Goal: Information Seeking & Learning: Learn about a topic

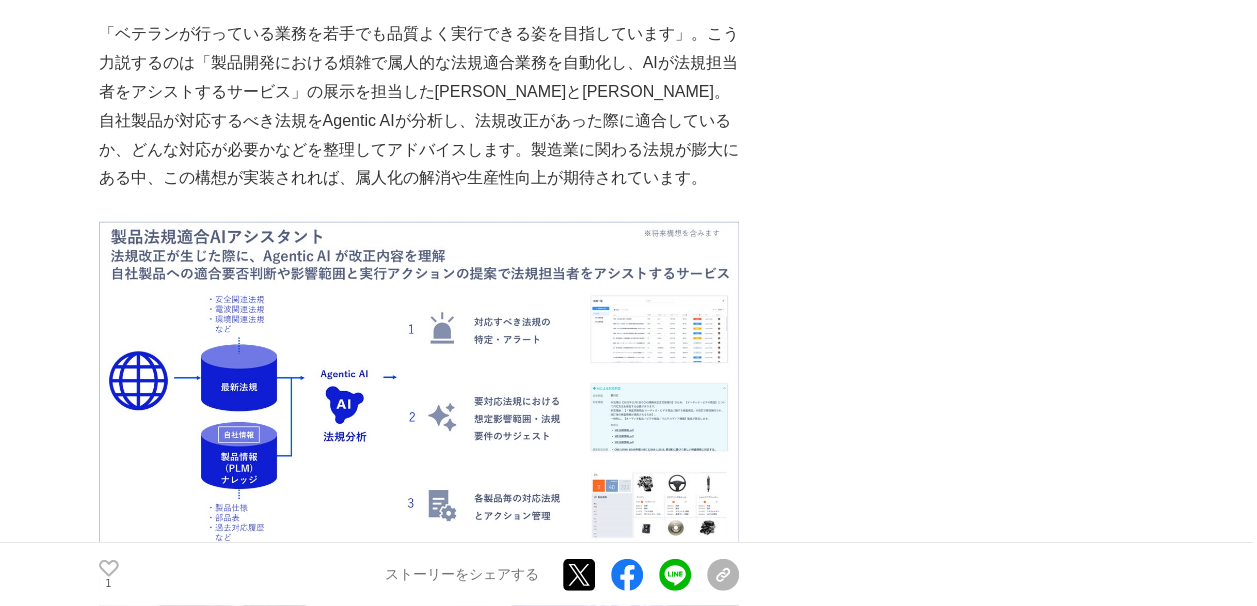
scroll to position [2699, 0]
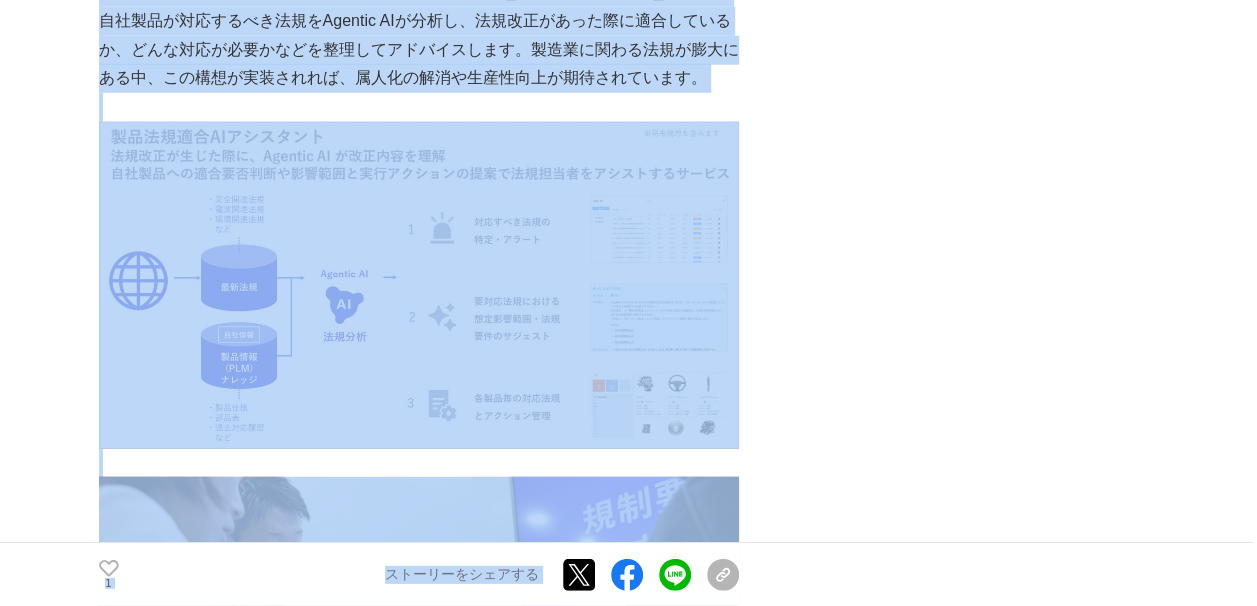
drag, startPoint x: 81, startPoint y: 87, endPoint x: 902, endPoint y: 340, distance: 858.8
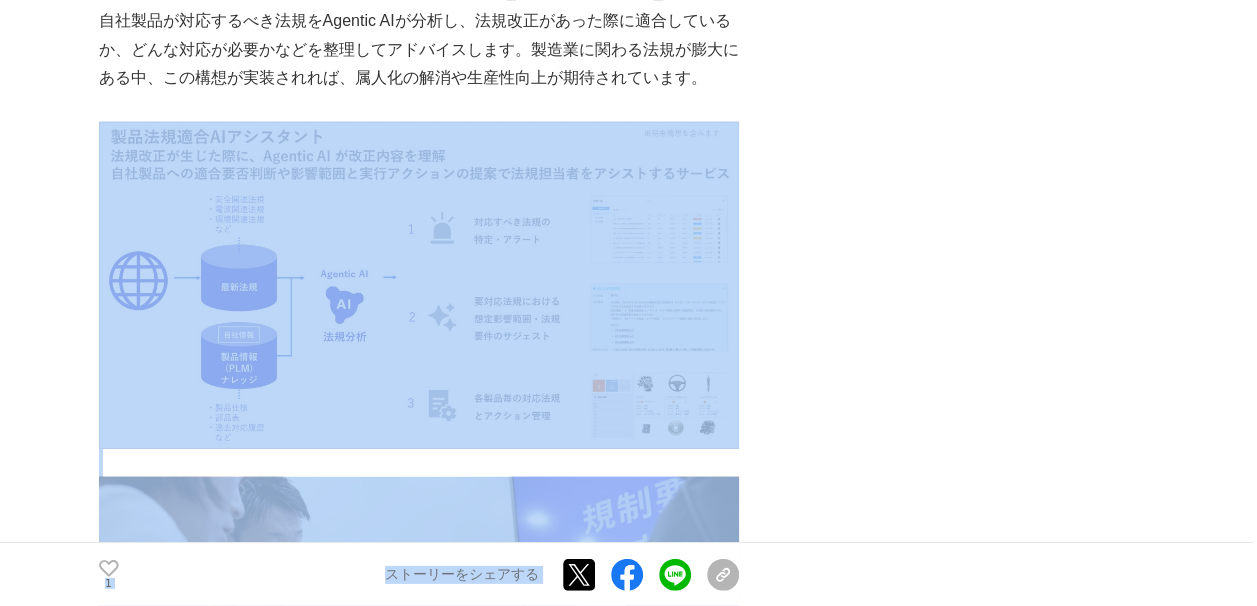
drag, startPoint x: 832, startPoint y: 418, endPoint x: 302, endPoint y: 291, distance: 544.8
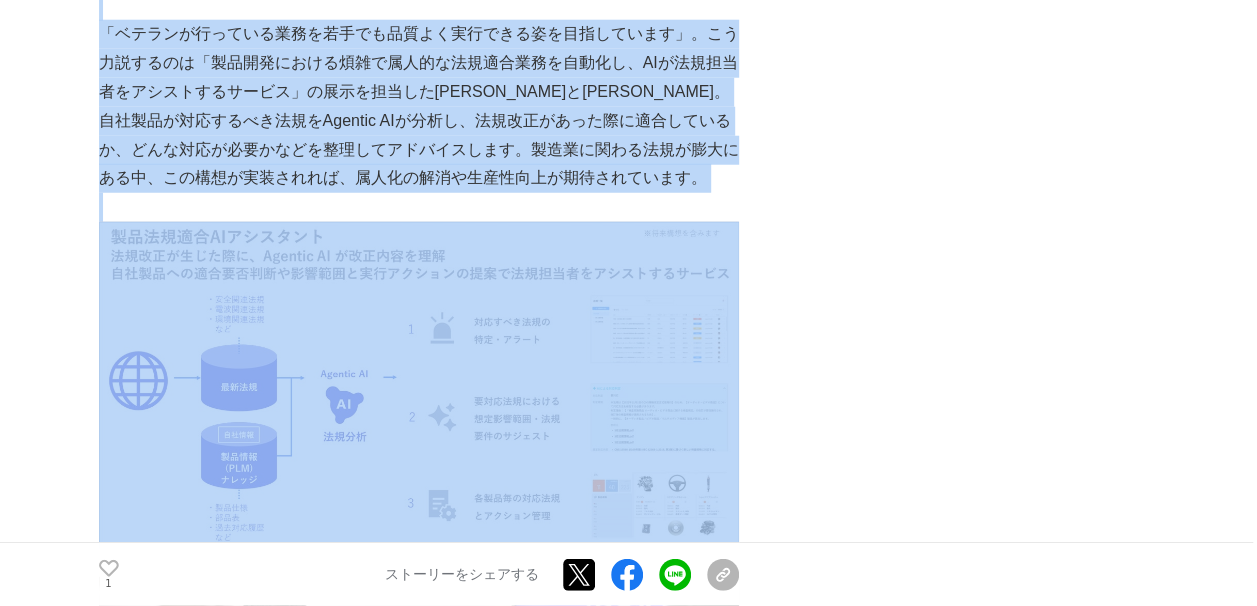
drag, startPoint x: 122, startPoint y: 203, endPoint x: 465, endPoint y: 359, distance: 376.7
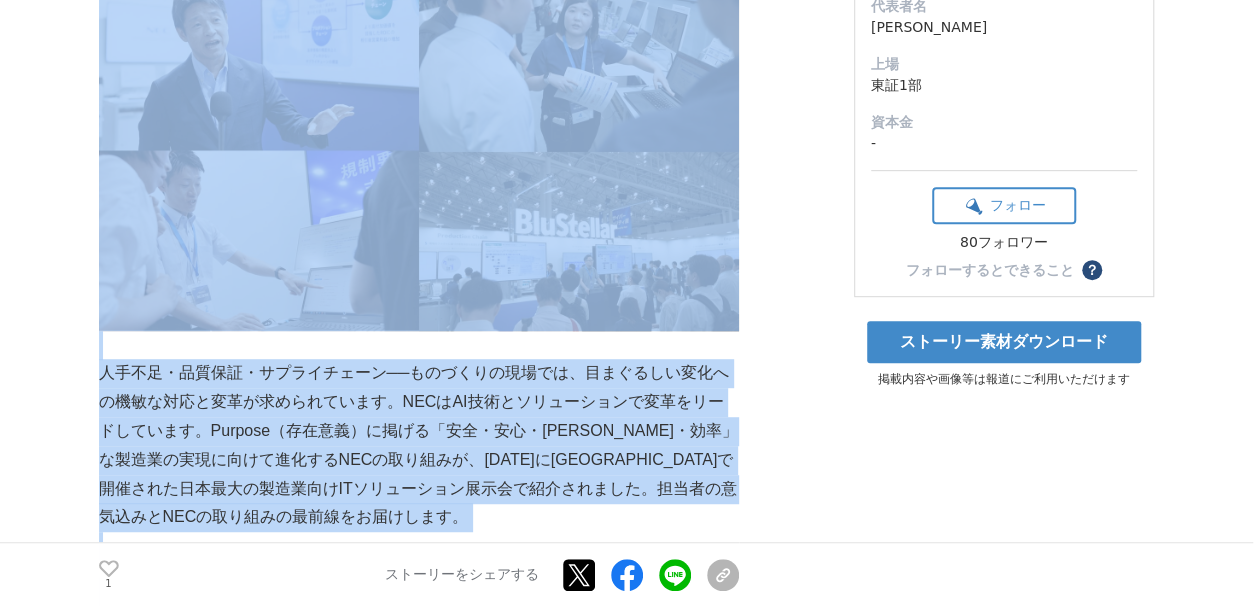
scroll to position [100, 0]
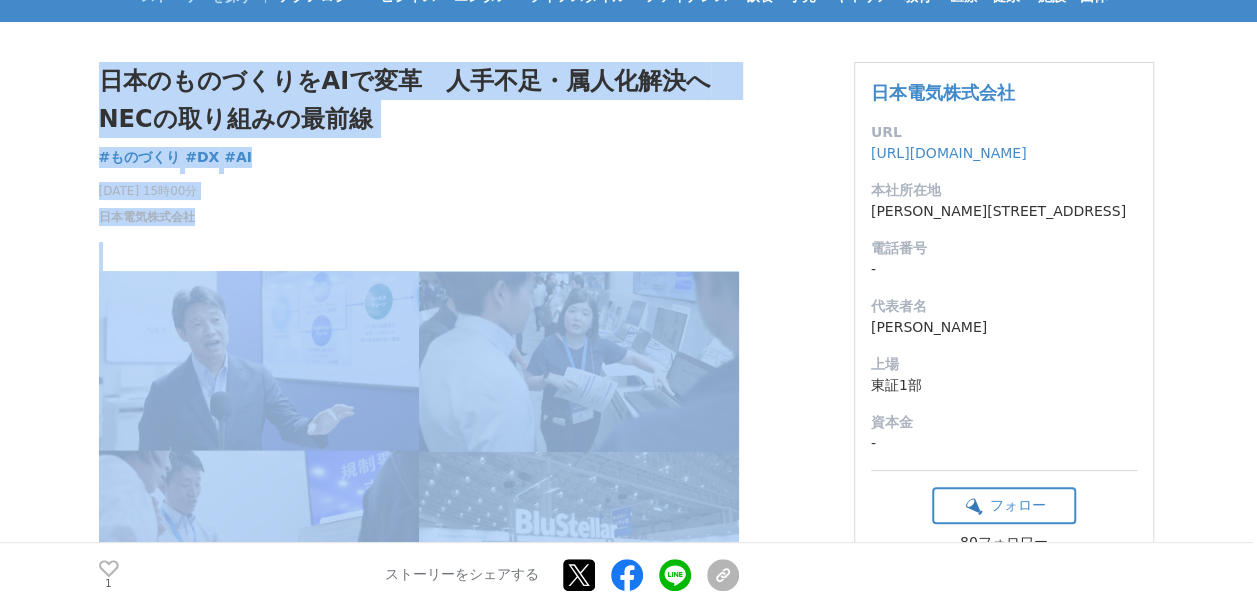
copy section "loremipsuMDolo　sita・consec　ADIpiscingel seddo #eiusm #TE #IN 2539u8l8e 35d32m a…"
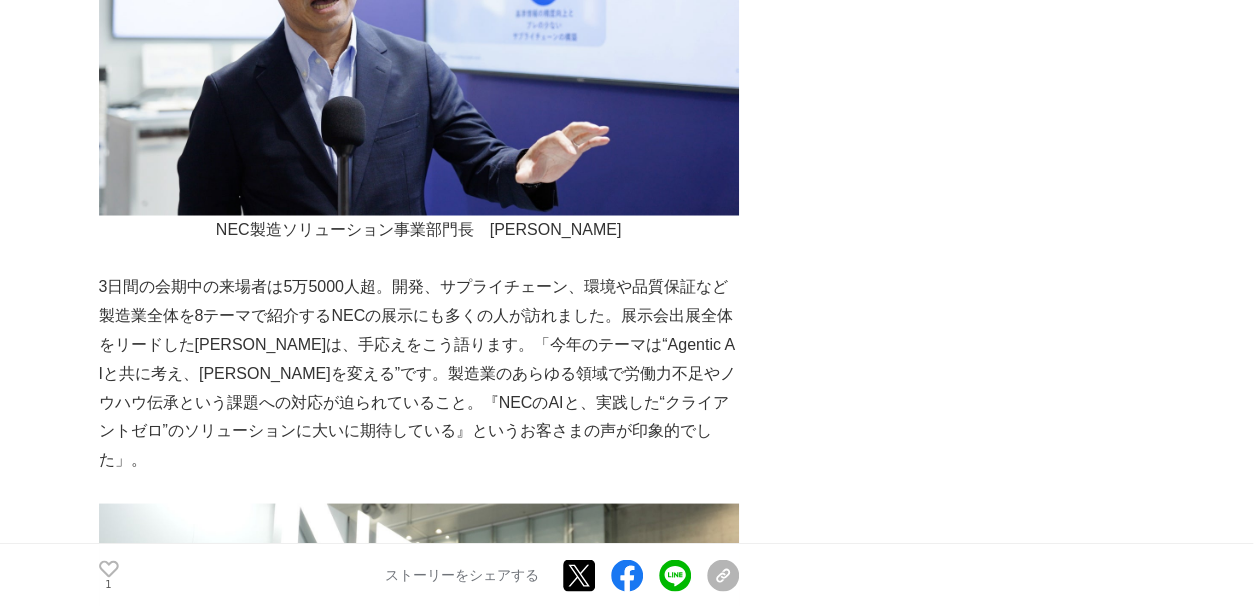
scroll to position [1799, 0]
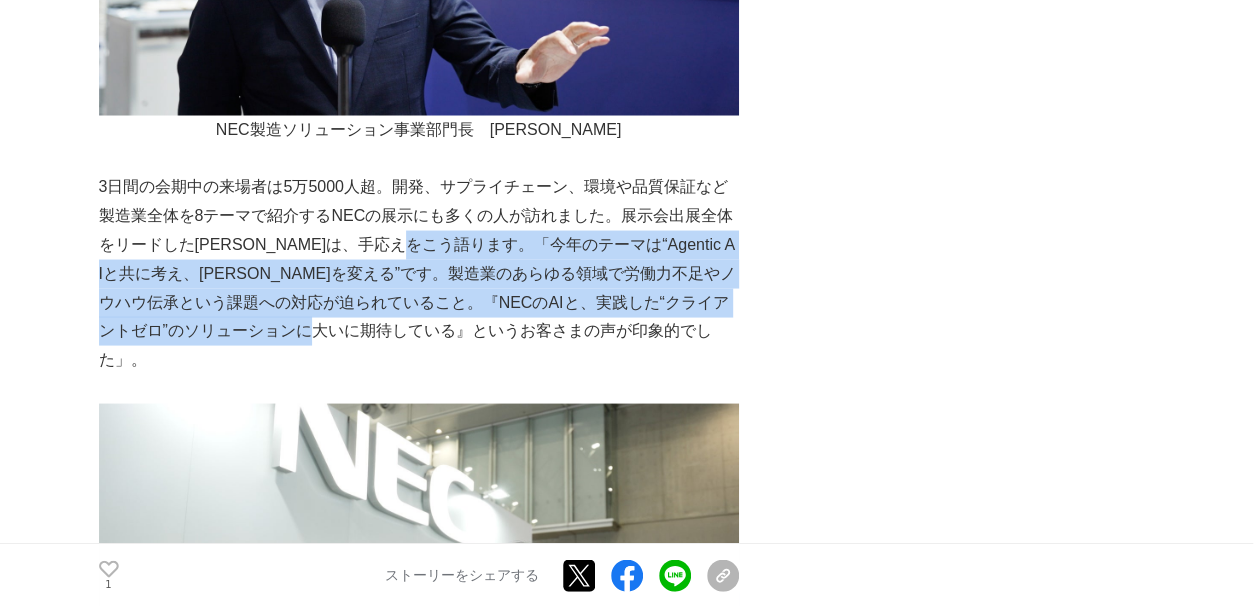
drag, startPoint x: 482, startPoint y: 245, endPoint x: 466, endPoint y: 328, distance: 84.5
click at [466, 328] on p "3日間の会期中の来場者は5万5000人超。開発、サプライチェーン、環境や品質保証など製造業全体を8テーマで紹介するNECの展示にも多くの人が訪れました。展示会…" at bounding box center [419, 273] width 640 height 202
copy p "「今年のテーマは“Agentic AIと共に考え、[PERSON_NAME]を変える”です。製造業のあらゆる領域で労働力不足やノウハウ伝承という課題への対応が…"
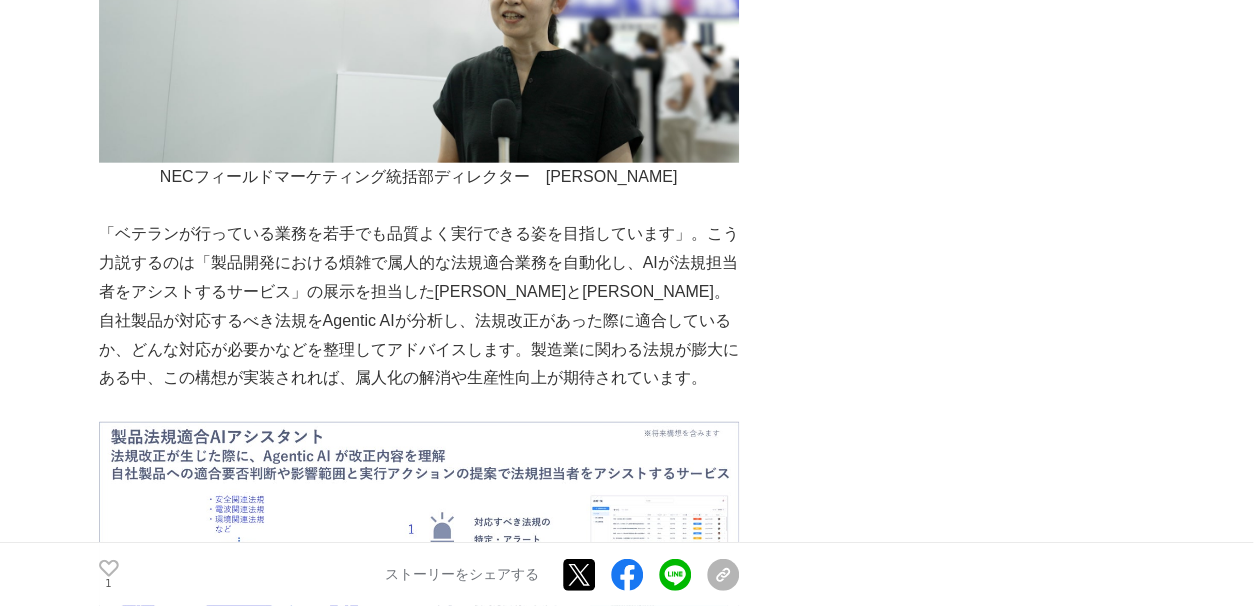
scroll to position [2499, 0]
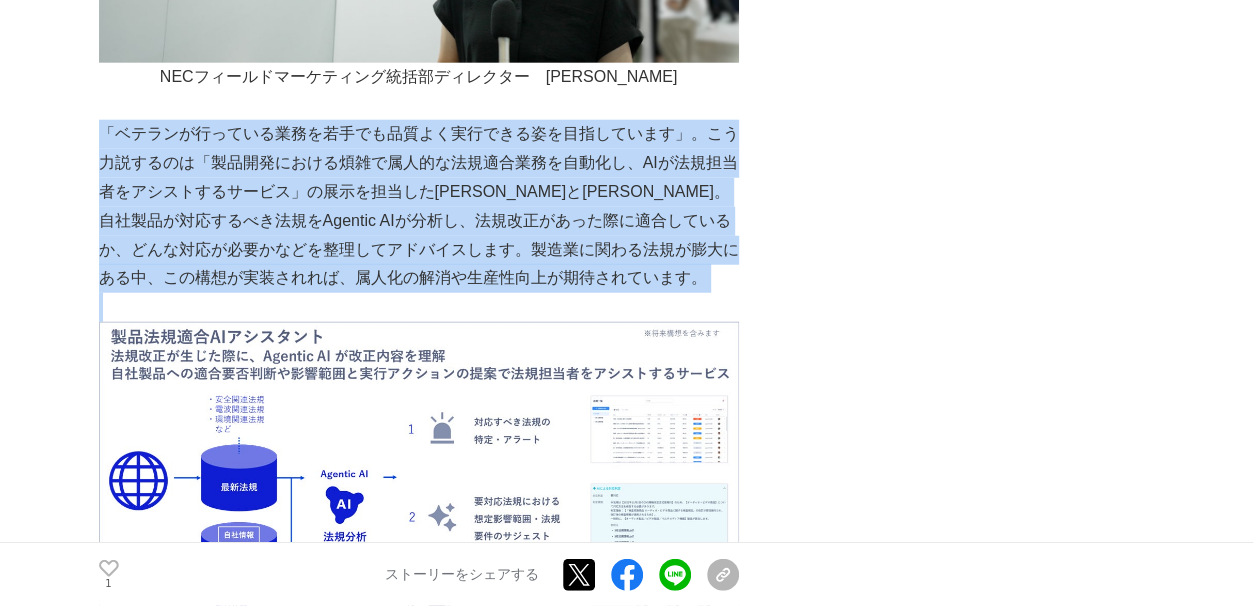
drag, startPoint x: 104, startPoint y: 107, endPoint x: 543, endPoint y: 281, distance: 472.1
copy p "「ベテランが行っている業務を若手でも品質よく実行できる姿を目指しています」。こう力説するのは「製品開発における煩雑で属人的な法規適合業務を自動化し、AIが法規…"
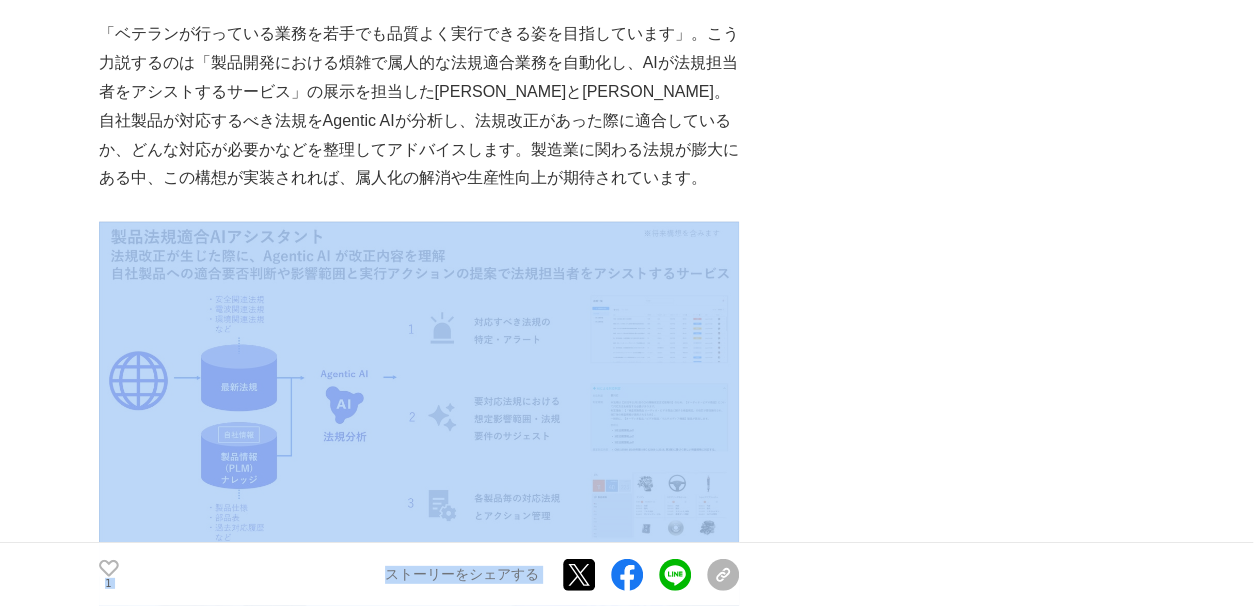
drag, startPoint x: 760, startPoint y: 515, endPoint x: 285, endPoint y: 305, distance: 519.2
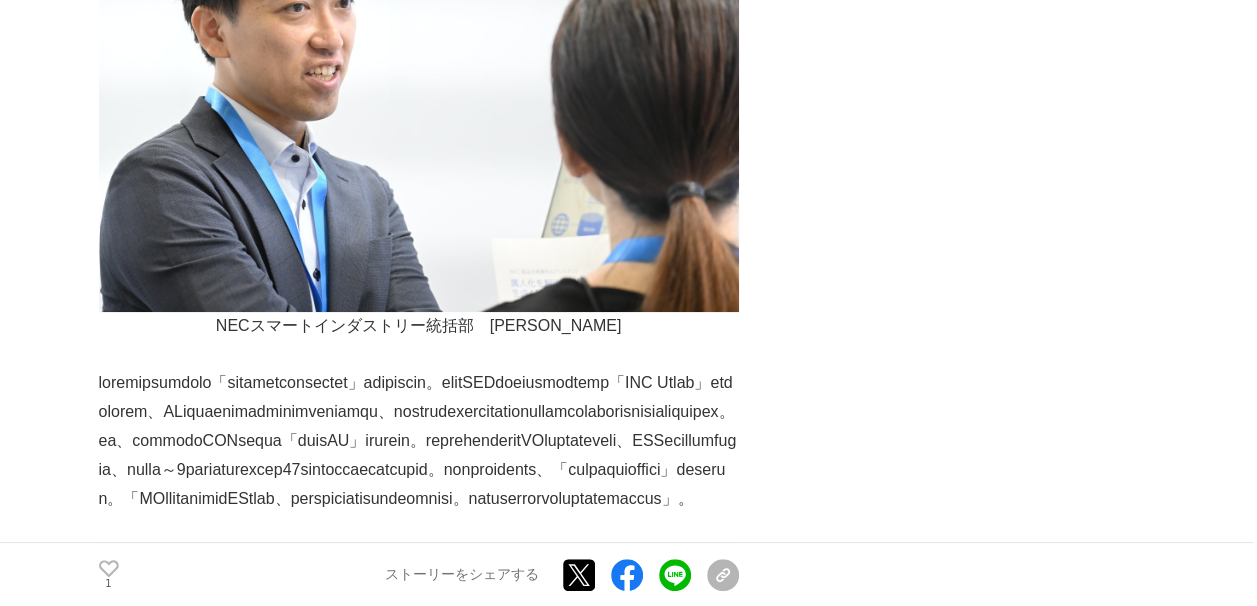
scroll to position [3309, 0]
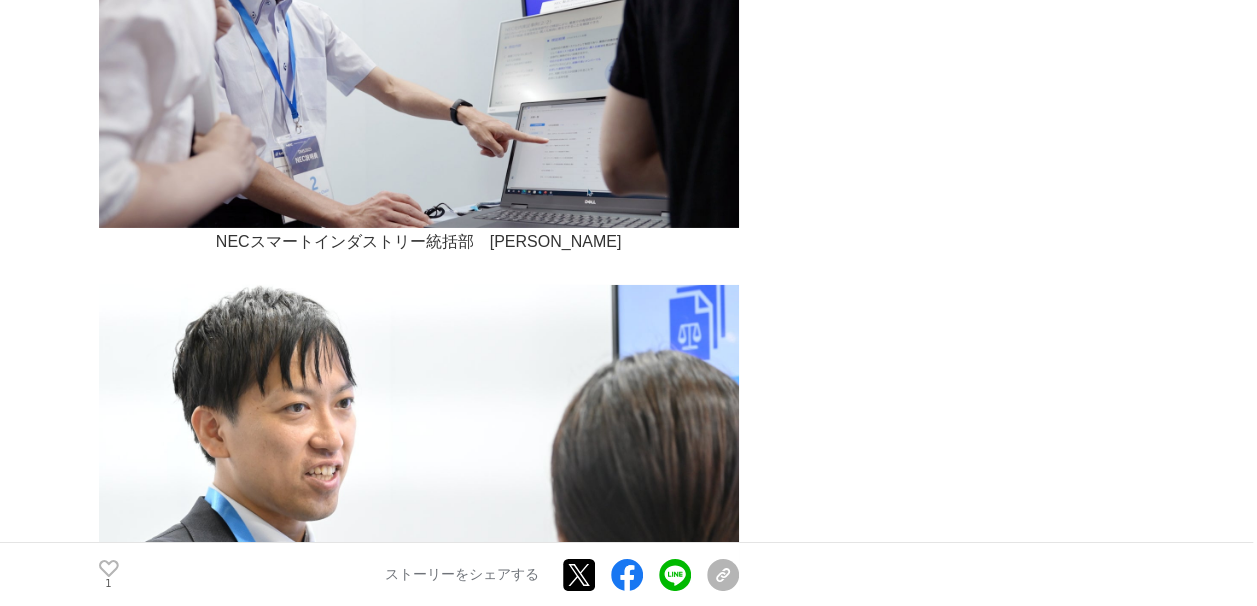
click at [1118, 170] on div "日本のものづくりをAIで変革　人手不足・属人化解決へ　NECの取り組みの最前線 ものづくり #ものづくり #DX #AI 1 × 1 1" at bounding box center [629, 580] width 1060 height 7534
